Goal: Transaction & Acquisition: Purchase product/service

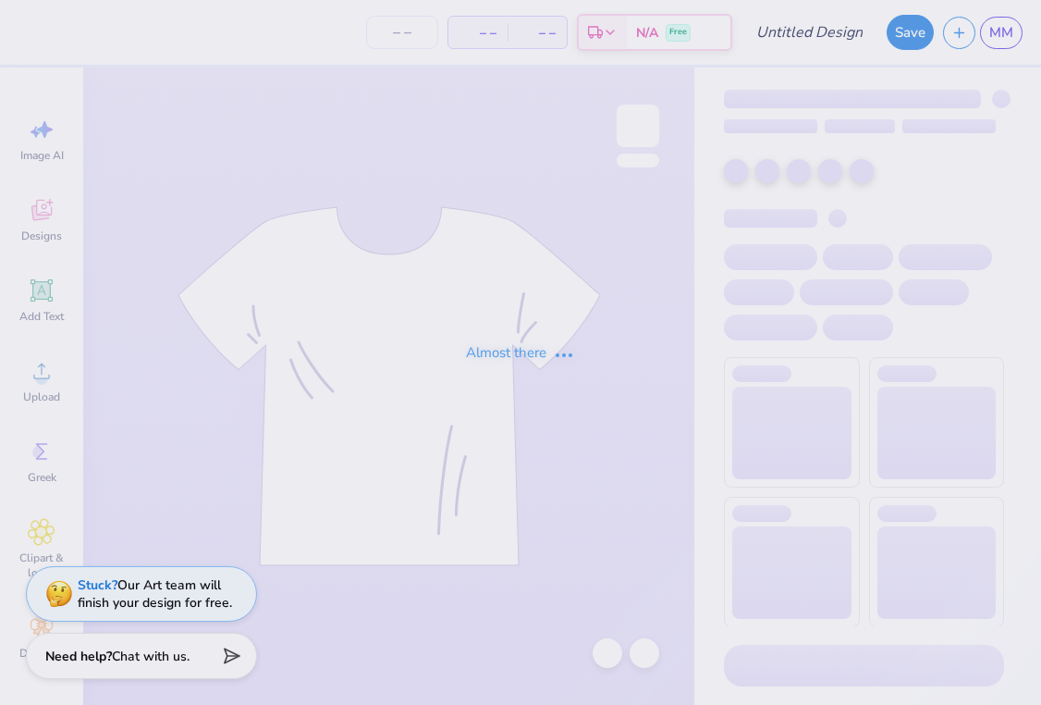
type input "Alt AST Shirt"
type input "30"
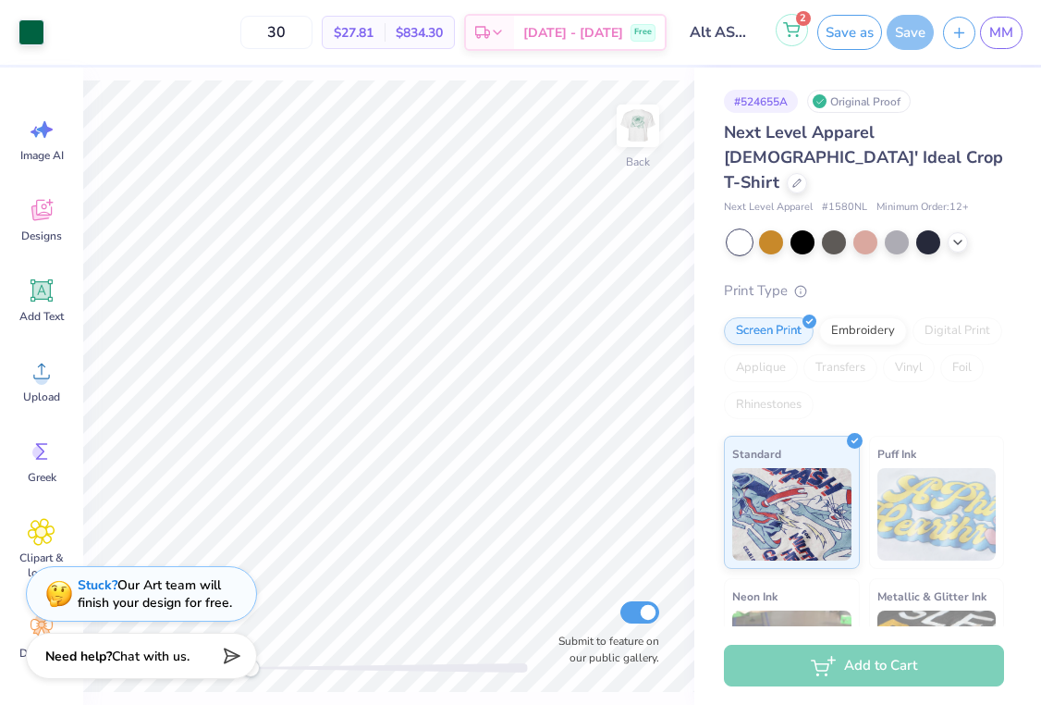
click at [798, 33] on icon at bounding box center [791, 29] width 17 height 15
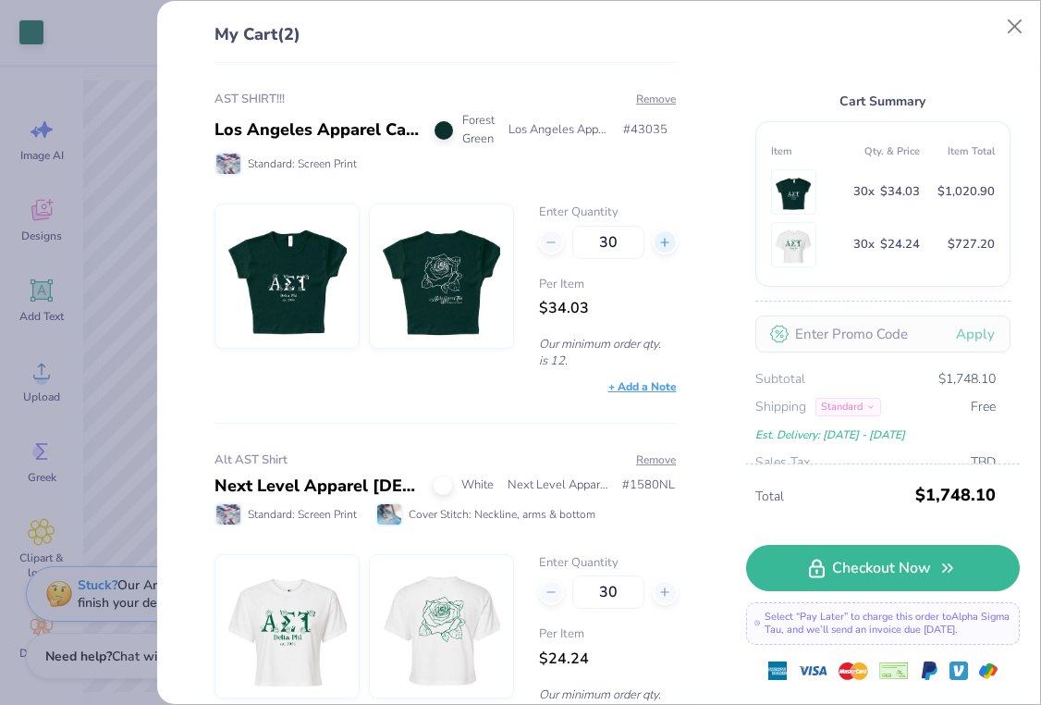
click at [654, 246] on div at bounding box center [665, 241] width 25 height 25
click at [662, 245] on icon at bounding box center [664, 242] width 13 height 13
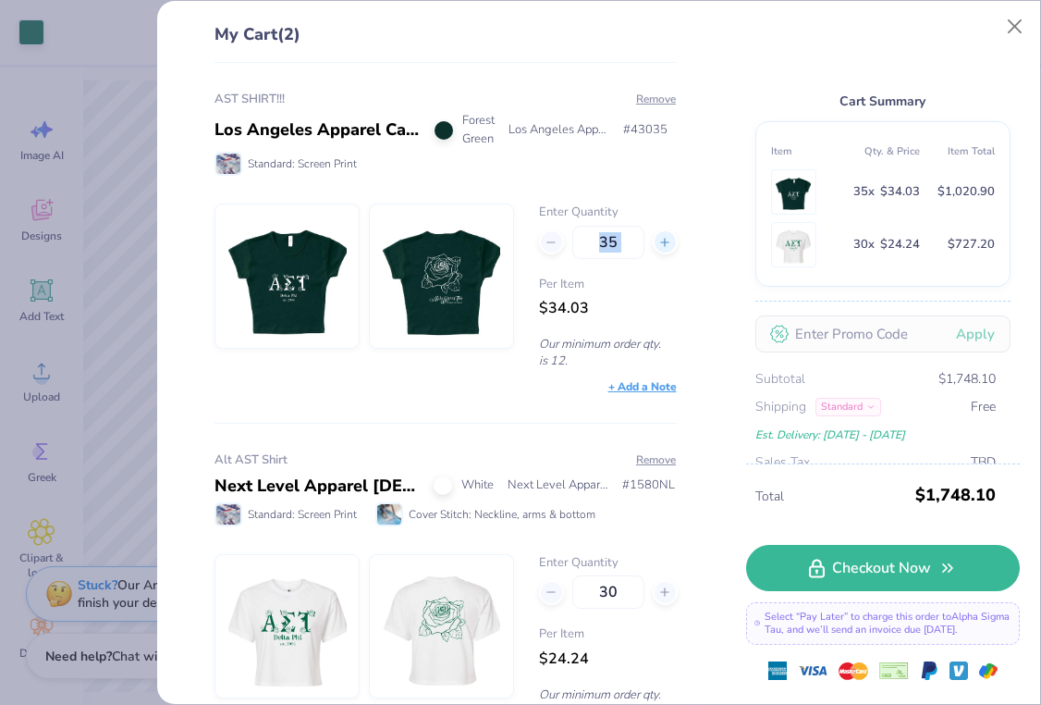
click at [662, 245] on icon at bounding box center [664, 242] width 13 height 13
click at [663, 244] on icon at bounding box center [664, 242] width 13 height 13
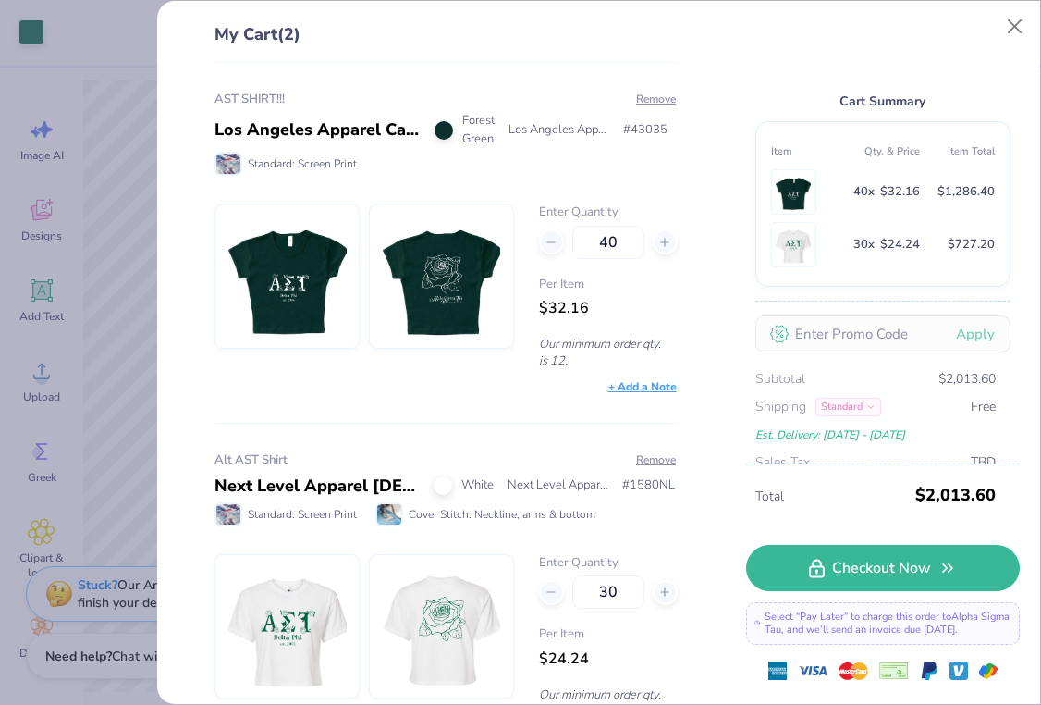
click at [693, 312] on div "AST SHIRT!!! Los Angeles Apparel Cap Sleeve Baby Rib Crop Top Forest Green [GEO…" at bounding box center [438, 384] width 521 height 642
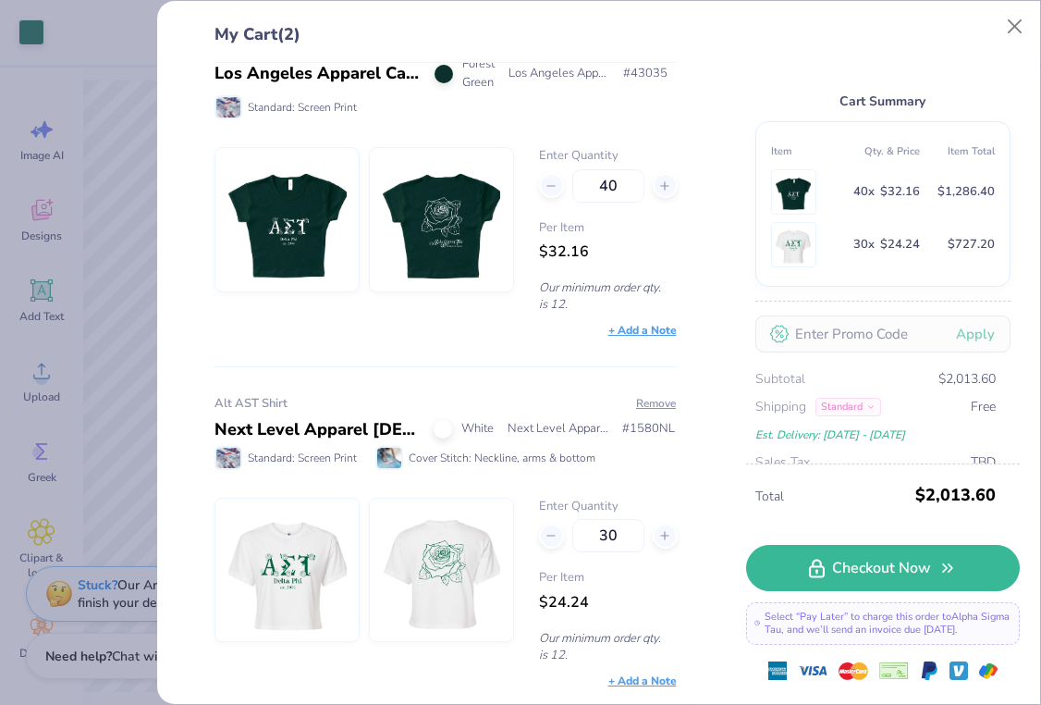
scroll to position [55, 0]
click at [662, 184] on icon at bounding box center [664, 186] width 13 height 13
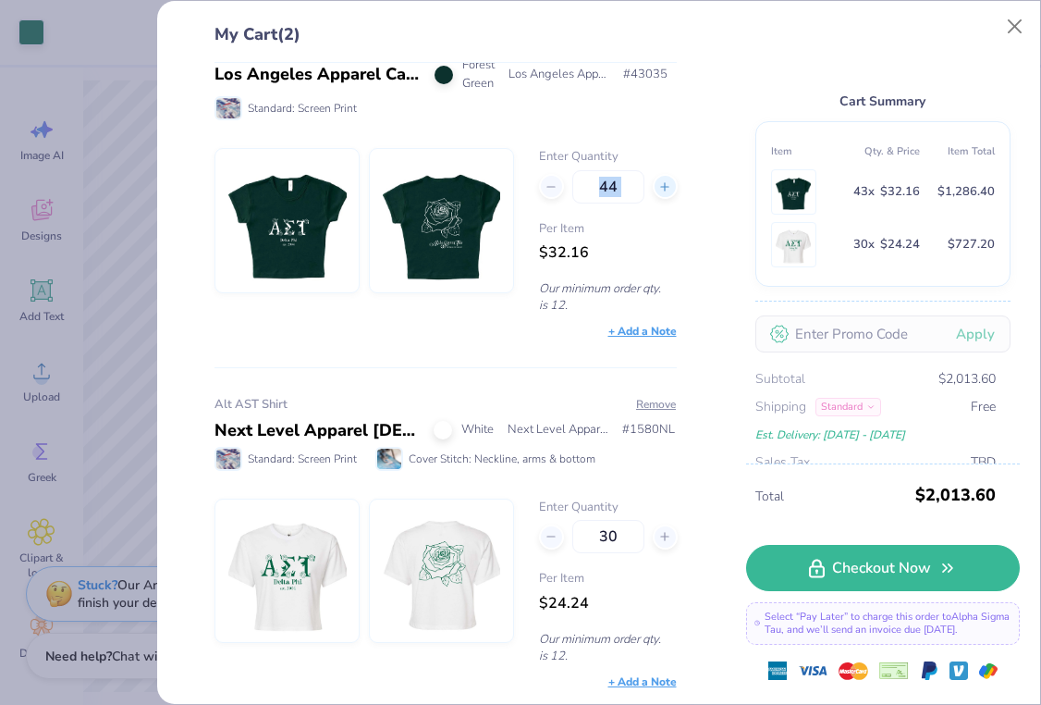
click at [662, 184] on icon at bounding box center [664, 186] width 13 height 13
click at [553, 180] on icon at bounding box center [551, 186] width 13 height 13
type input "45"
click at [552, 538] on icon at bounding box center [551, 536] width 13 height 13
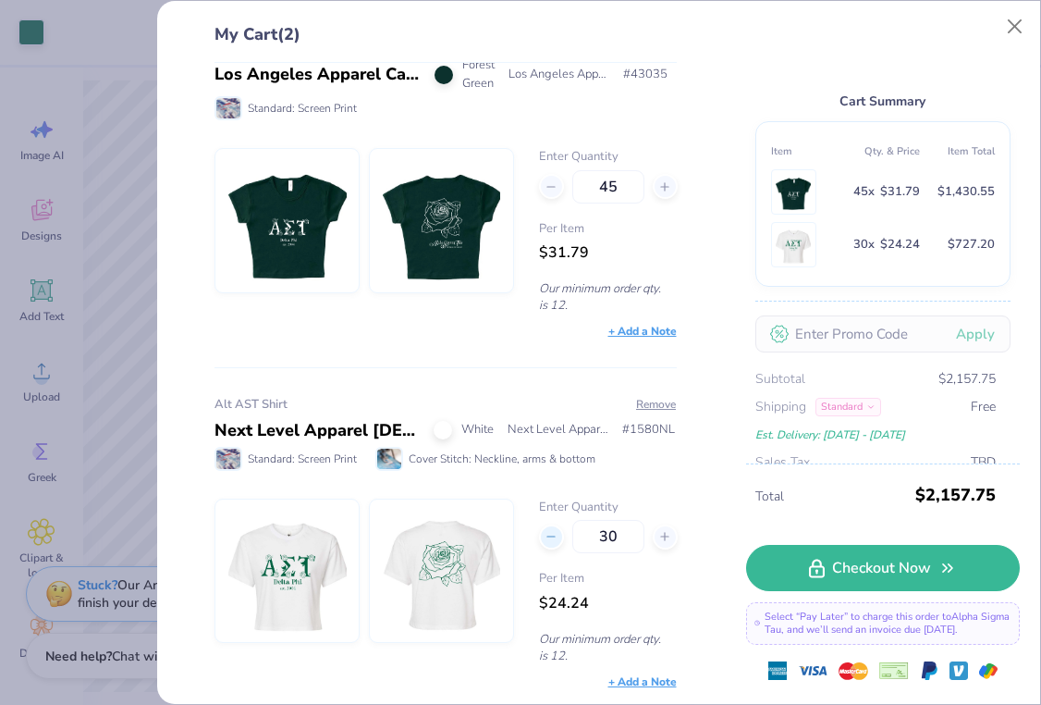
type input "29"
drag, startPoint x: 616, startPoint y: 536, endPoint x: 587, endPoint y: 536, distance: 28.7
click at [587, 536] on input "29" at bounding box center [608, 536] width 72 height 33
type input "12"
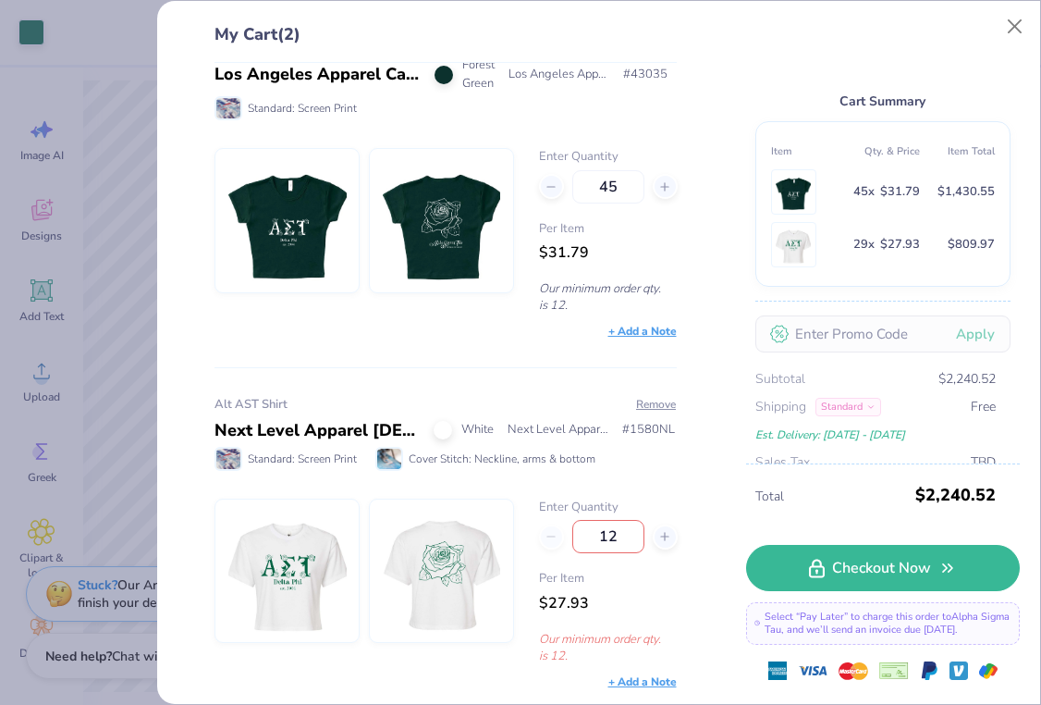
type input "12"
click at [652, 399] on button "Remove" at bounding box center [656, 404] width 42 height 17
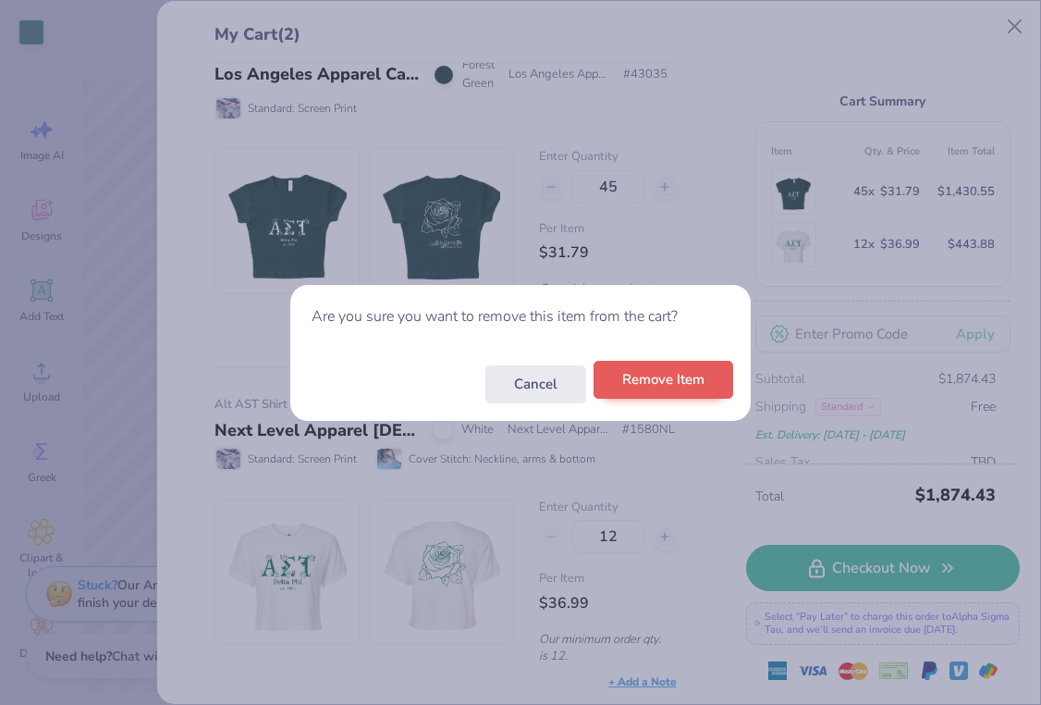
click at [612, 372] on button "Remove Item" at bounding box center [664, 380] width 140 height 38
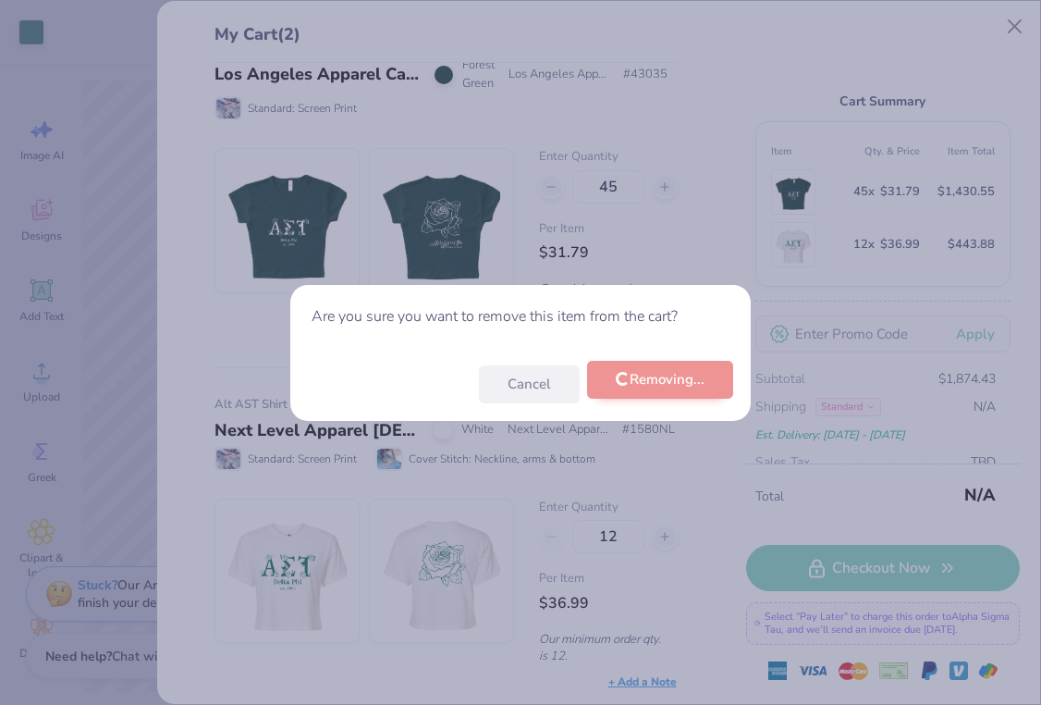
scroll to position [0, 0]
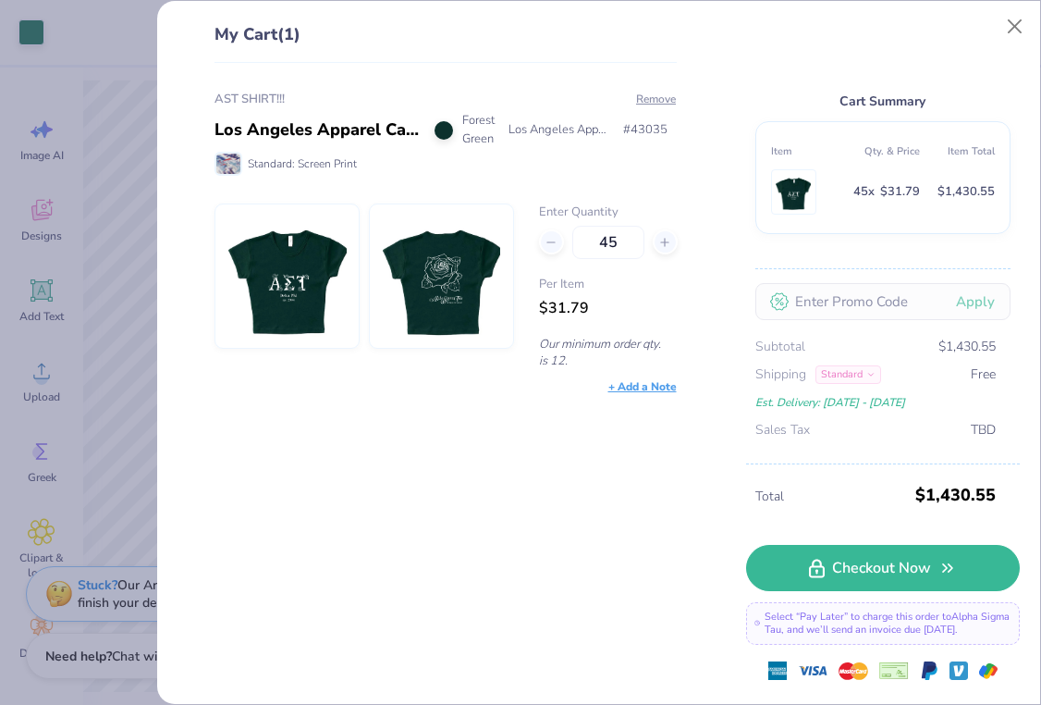
click at [514, 458] on div "AST SHIRT!!! Los Angeles Apparel Cap Sleeve Baby Rib Crop Top Forest Green [GEO…" at bounding box center [438, 384] width 521 height 642
click at [527, 257] on div "Enter Quantity 45 Per Item $31.79 Our minimum order qty. is 12." at bounding box center [445, 285] width 461 height 165
click at [602, 235] on input "45" at bounding box center [608, 242] width 72 height 33
click at [551, 236] on icon at bounding box center [551, 242] width 13 height 13
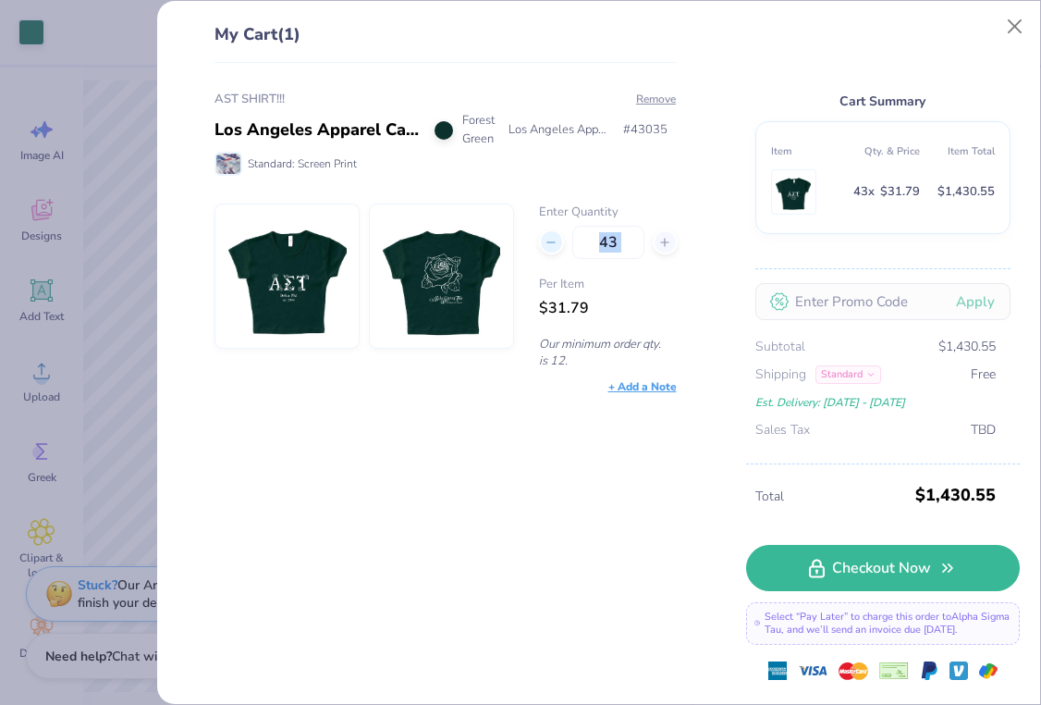
click at [551, 236] on icon at bounding box center [551, 242] width 13 height 13
type input "40"
click at [560, 472] on div "AST SHIRT!!! Los Angeles Apparel Cap Sleeve Baby Rib Crop Top Forest Green [GEO…" at bounding box center [438, 384] width 521 height 642
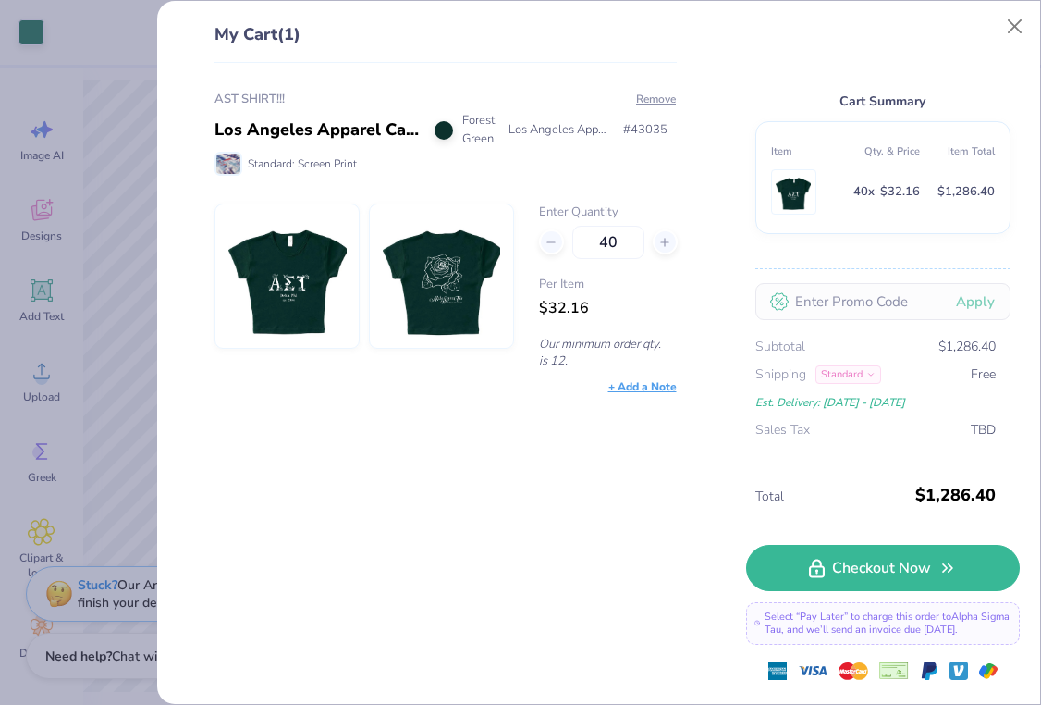
click at [560, 472] on div "AST SHIRT!!! Los Angeles Apparel Cap Sleeve Baby Rib Crop Top Forest Green [GEO…" at bounding box center [438, 384] width 521 height 642
click at [656, 293] on div "Per Item $32.16" at bounding box center [608, 298] width 139 height 44
click at [624, 250] on input "40" at bounding box center [608, 242] width 72 height 33
click at [572, 474] on div "AST SHIRT!!! Los Angeles Apparel Cap Sleeve Baby Rib Crop Top Forest Green [GEO…" at bounding box center [438, 384] width 521 height 642
click at [438, 449] on div "AST SHIRT!!! Los Angeles Apparel Cap Sleeve Baby Rib Crop Top Forest Green [GEO…" at bounding box center [438, 384] width 521 height 642
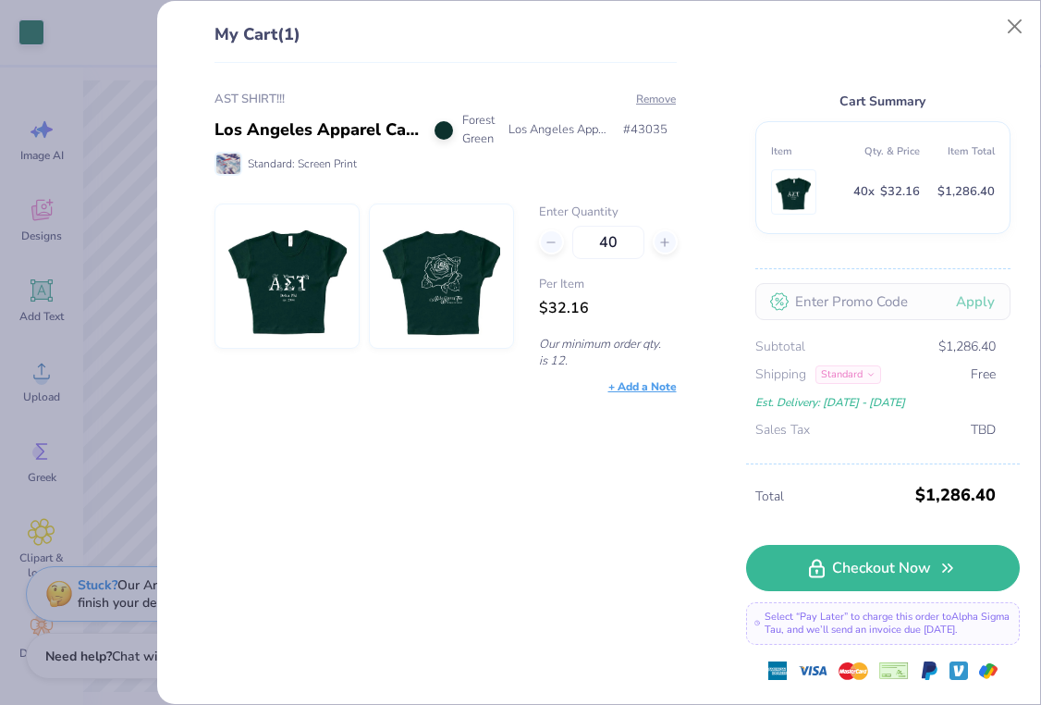
click at [125, 235] on div "My Cart (1) AST SHIRT!!! Los Angeles Apparel Cap Sleeve Baby Rib Crop Top Fores…" at bounding box center [520, 352] width 1041 height 705
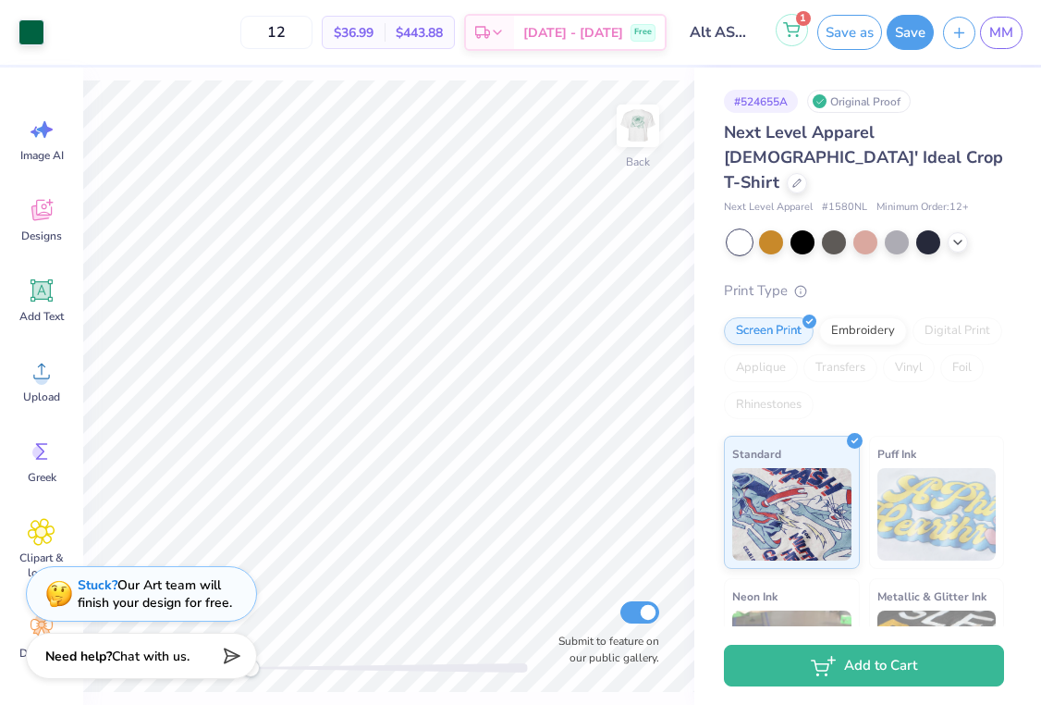
click at [785, 38] on button "1" at bounding box center [792, 30] width 32 height 32
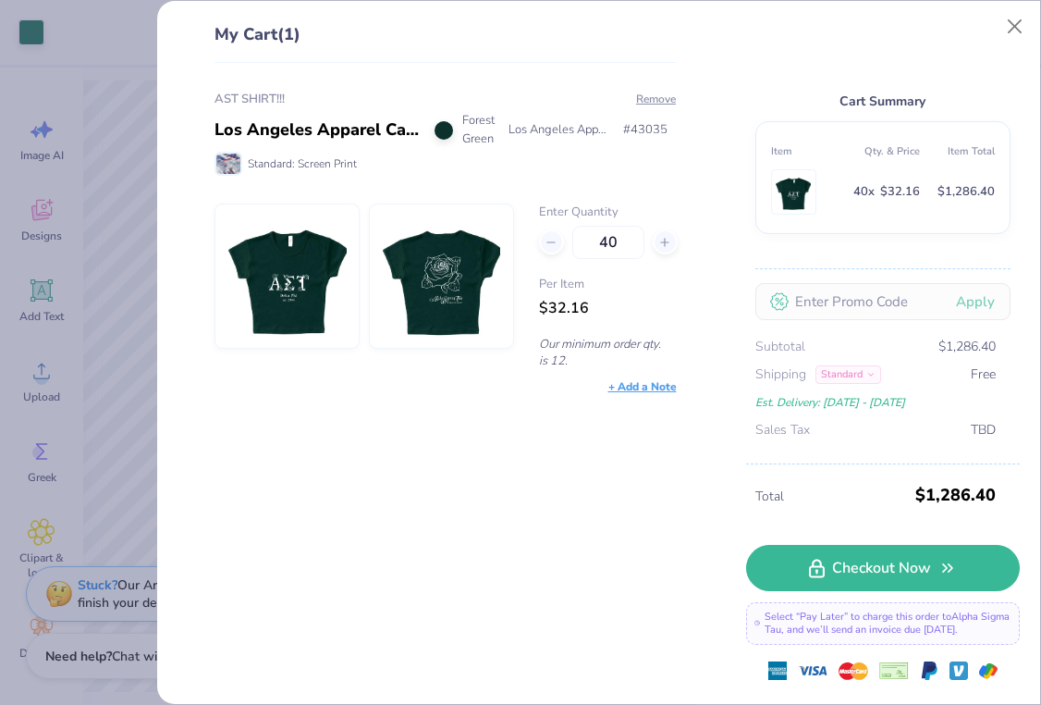
click at [117, 279] on div "My Cart (1) AST SHIRT!!! Los Angeles Apparel Cap Sleeve Baby Rib Crop Top Fores…" at bounding box center [520, 352] width 1041 height 705
